Goal: Share content: Share content

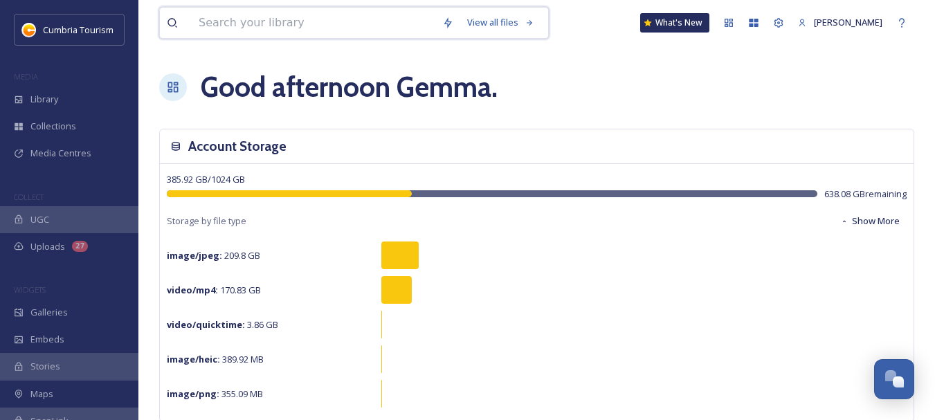
click at [316, 17] on input at bounding box center [314, 23] width 244 height 30
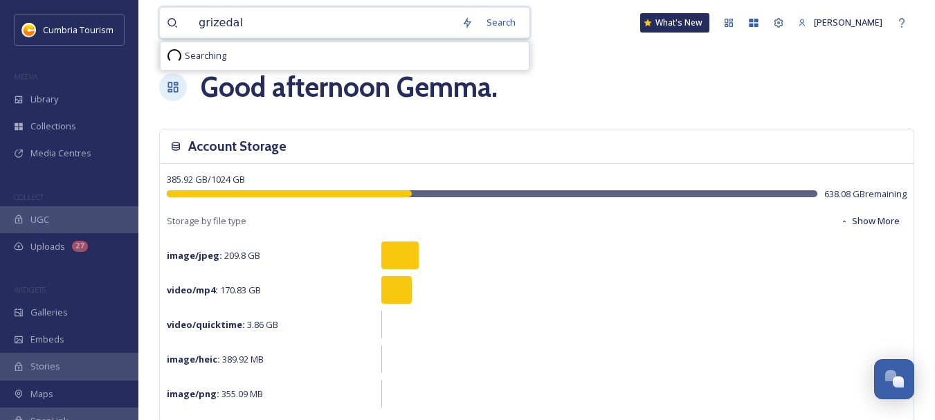
type input "grizedale"
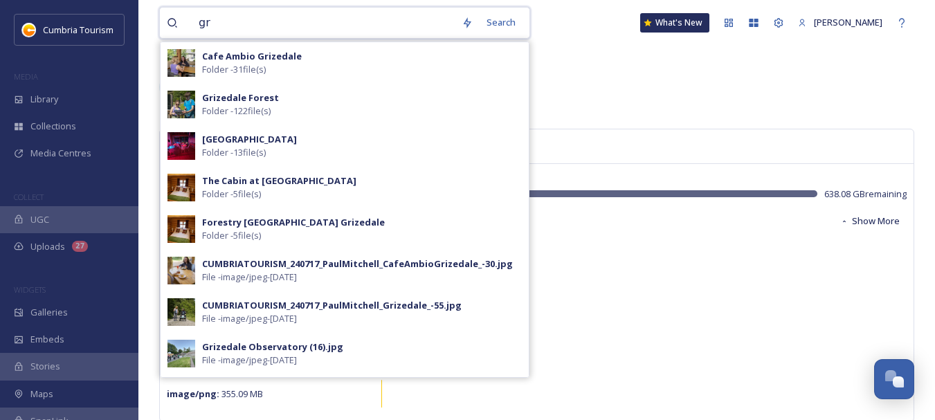
type input "g"
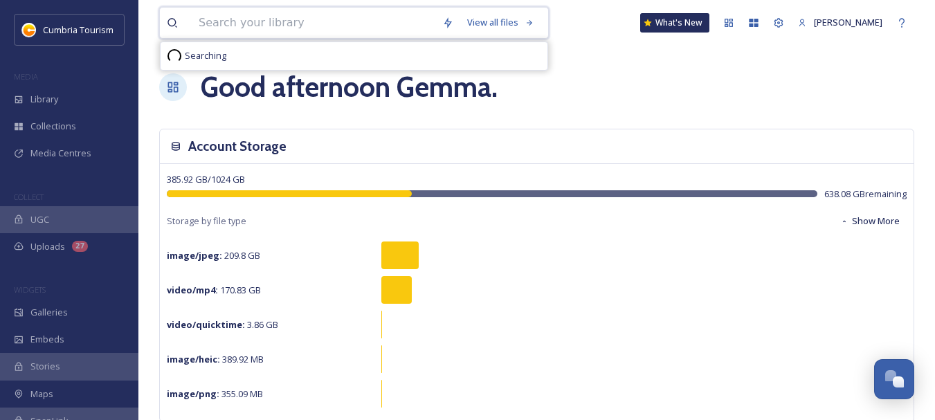
type input "0"
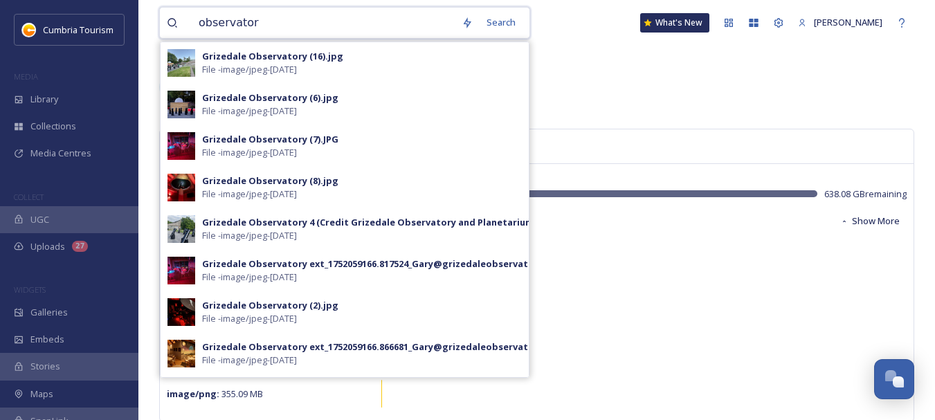
type input "observatory"
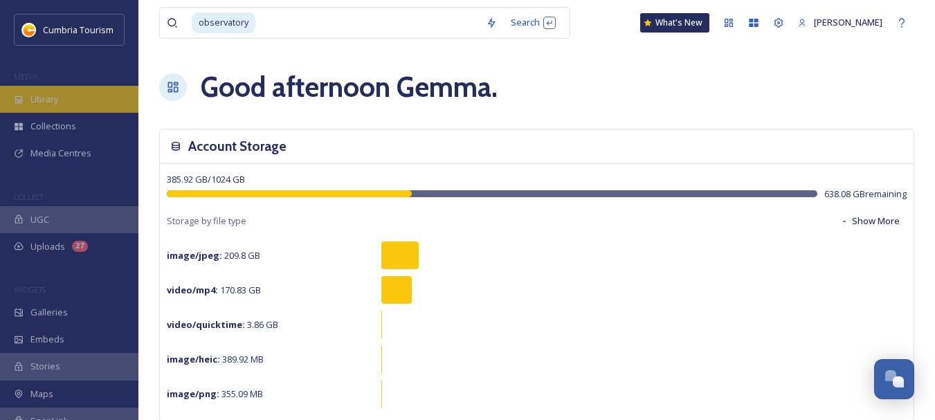
click at [57, 97] on span "Library" at bounding box center [44, 99] width 28 height 13
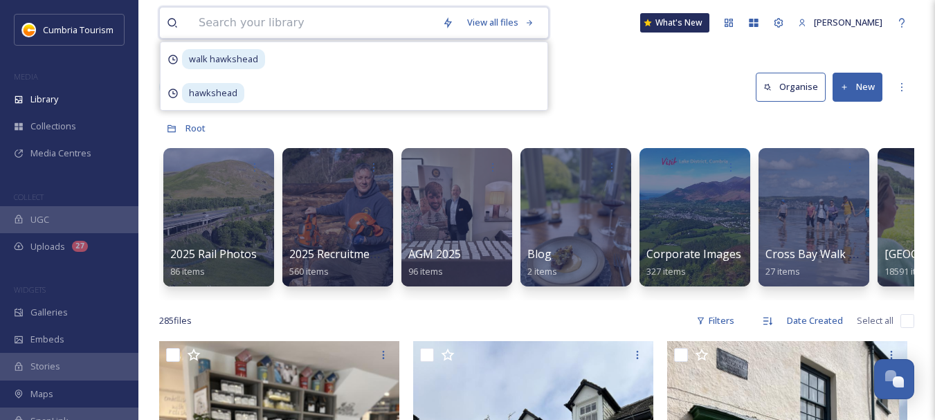
click at [282, 24] on input at bounding box center [314, 23] width 244 height 30
type input "observatory"
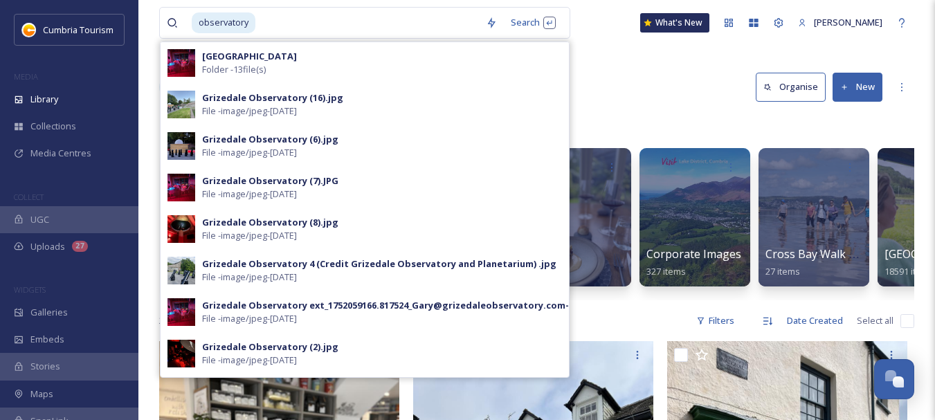
click at [618, 84] on div "Library Organise New" at bounding box center [536, 87] width 755 height 42
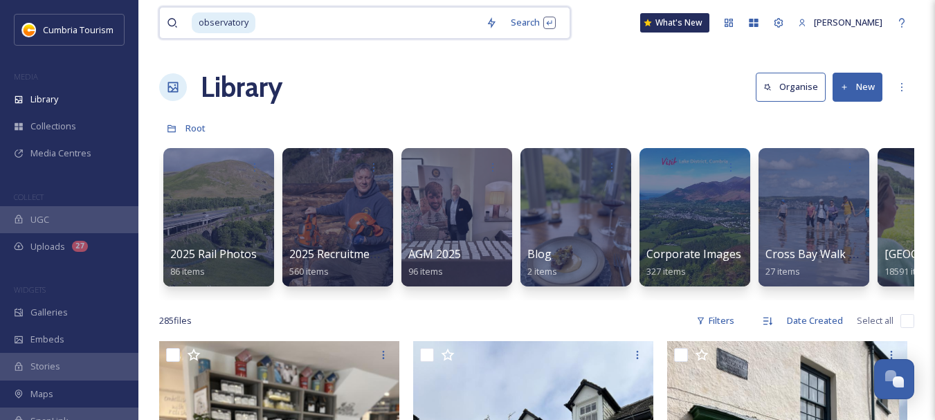
click at [283, 21] on input at bounding box center [368, 23] width 222 height 30
click at [283, 20] on input at bounding box center [368, 23] width 222 height 30
click at [240, 28] on span "observatory" at bounding box center [224, 22] width 64 height 20
click at [199, 21] on span "observatory" at bounding box center [224, 22] width 64 height 20
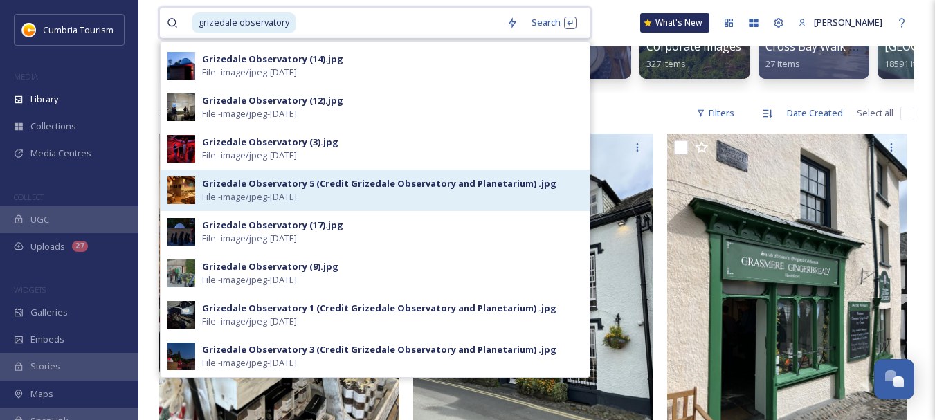
scroll to position [468, 0]
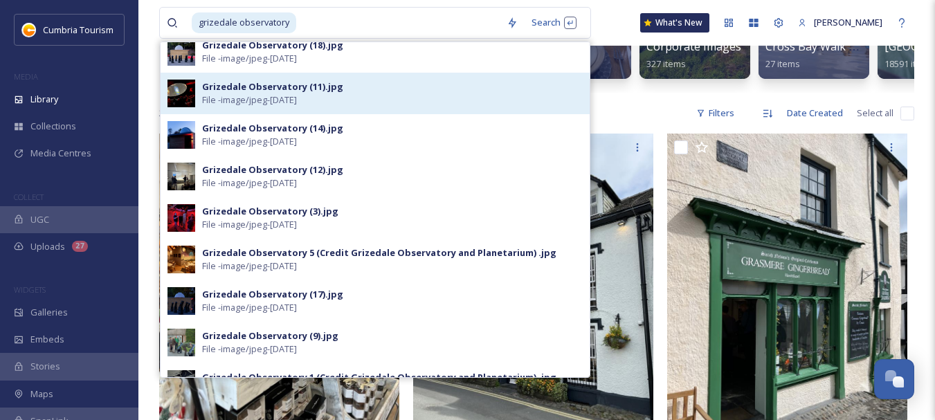
click at [300, 84] on div "Grizedale Observatory (11).jpg" at bounding box center [272, 86] width 141 height 13
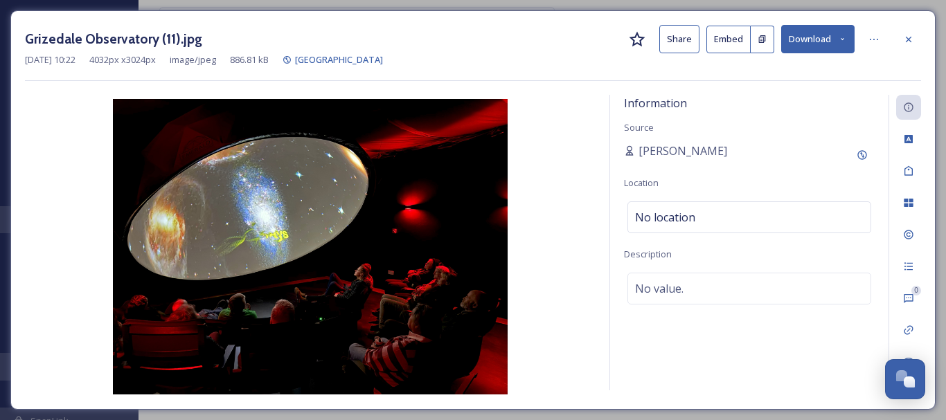
click at [686, 42] on button "Share" at bounding box center [679, 39] width 40 height 28
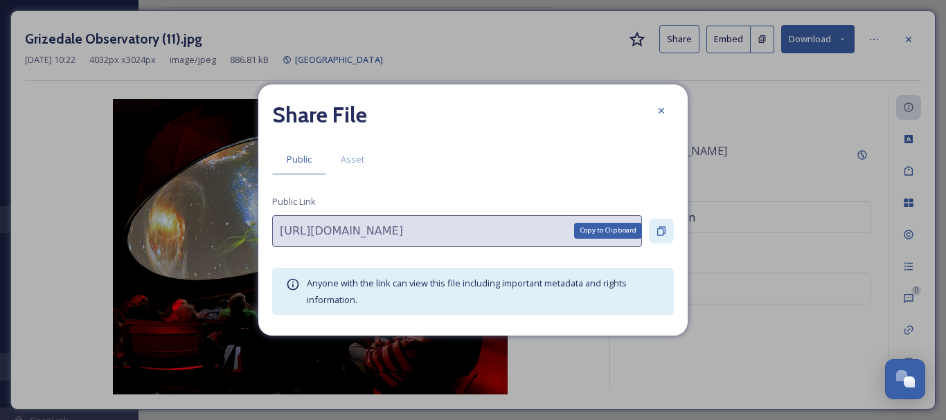
click at [664, 231] on icon at bounding box center [661, 231] width 11 height 11
